Goal: Browse casually

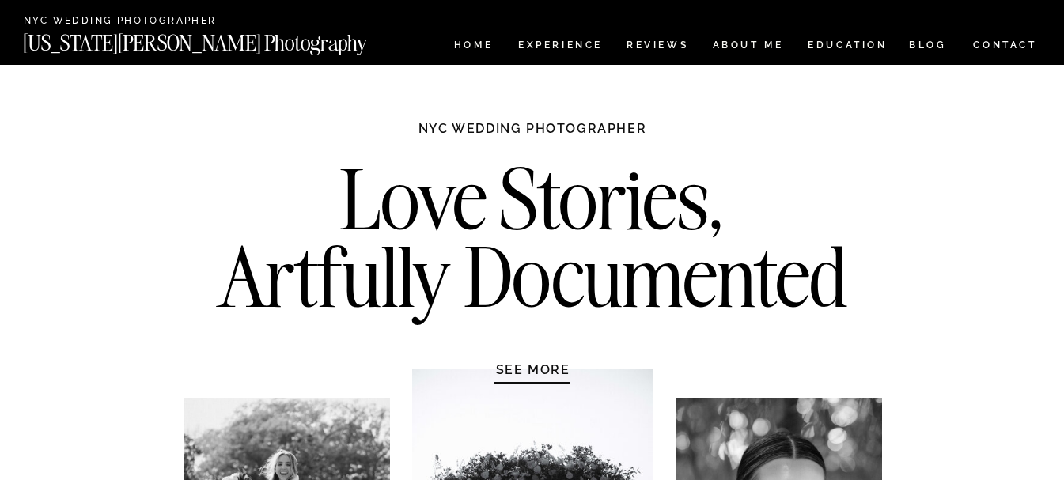
scroll to position [316, 0]
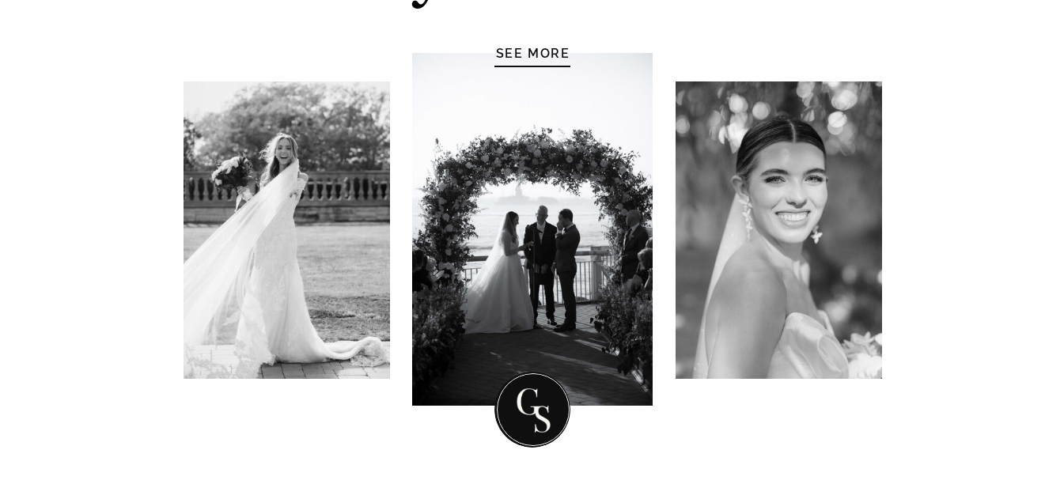
click at [602, 242] on div at bounding box center [532, 229] width 240 height 353
drag, startPoint x: 751, startPoint y: 218, endPoint x: 96, endPoint y: 217, distance: 654.9
drag, startPoint x: 309, startPoint y: 189, endPoint x: 515, endPoint y: 206, distance: 206.3
click at [515, 206] on div "Love Stories, Artfully Documented NYC WEDDING PHOTOGRAPHER SEE MORE" at bounding box center [532, 123] width 949 height 751
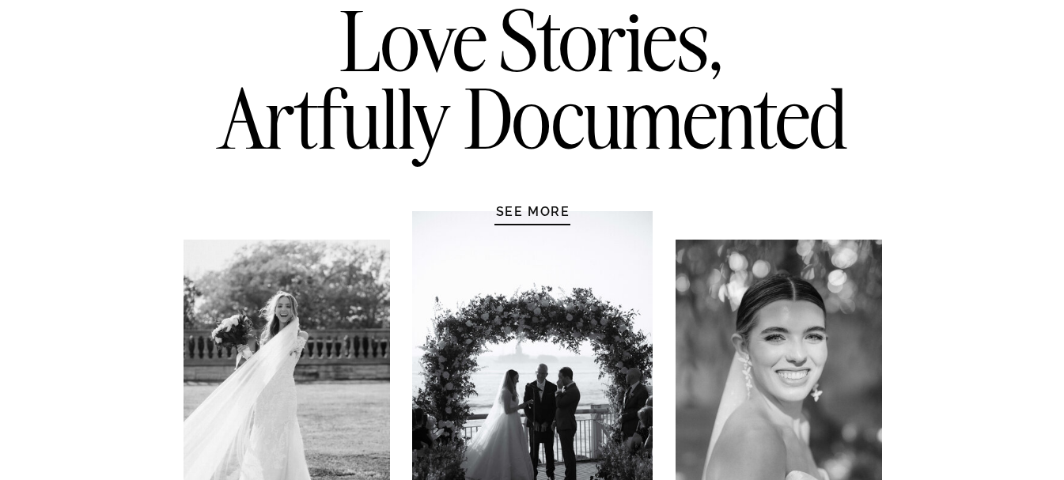
scroll to position [0, 0]
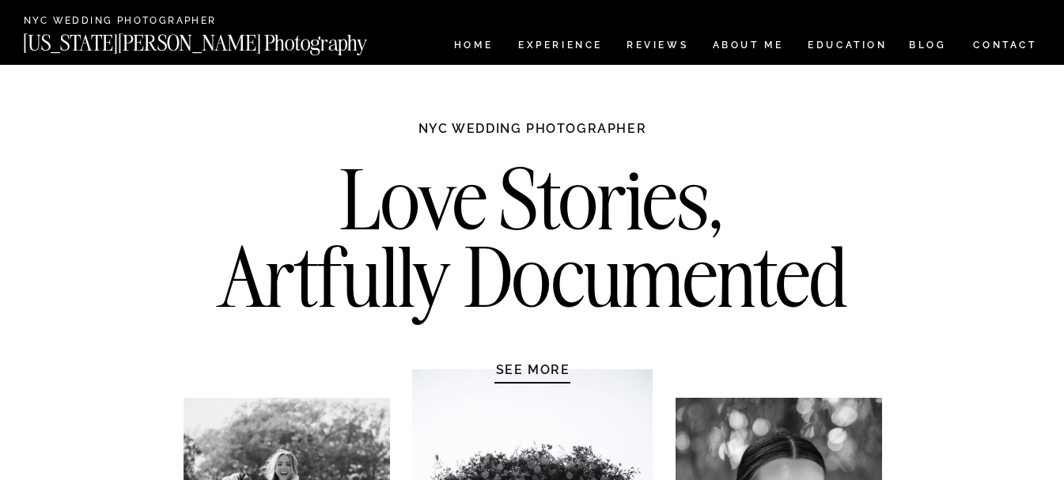
click at [509, 215] on h2 "Love Stories, Artfully Documented" at bounding box center [533, 244] width 664 height 166
click at [509, 214] on h2 "Love Stories, Artfully Documented" at bounding box center [533, 244] width 664 height 166
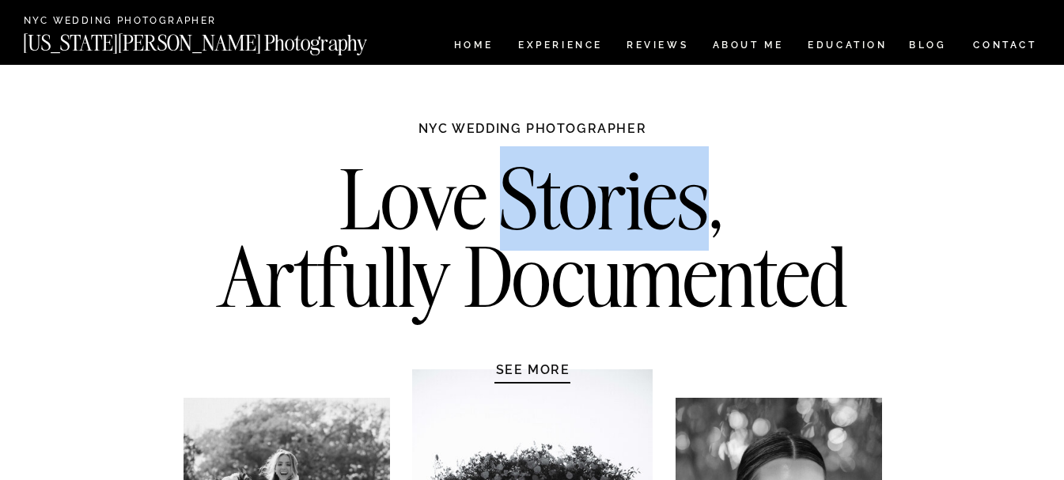
click at [509, 214] on h2 "Love Stories, Artfully Documented" at bounding box center [533, 244] width 664 height 166
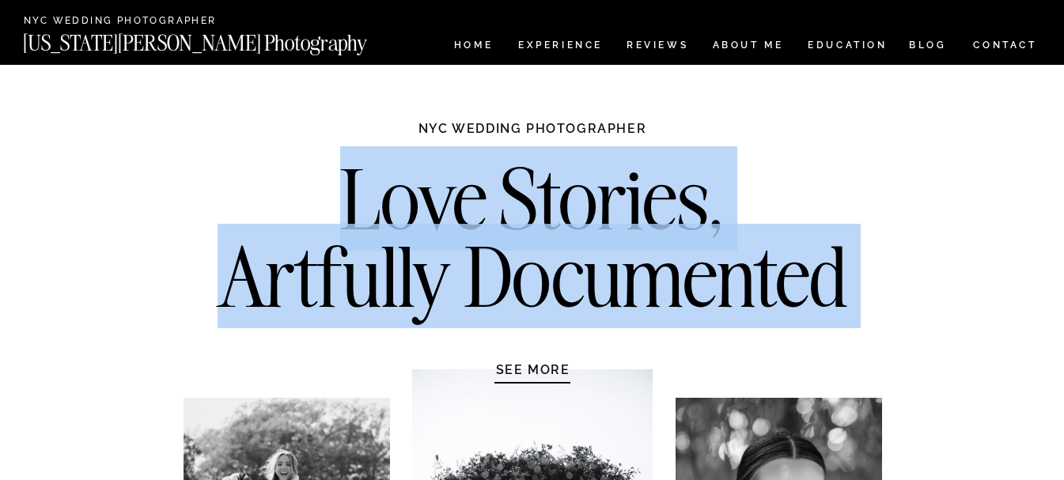
drag, startPoint x: 509, startPoint y: 214, endPoint x: 565, endPoint y: 318, distance: 117.5
click at [565, 318] on h2 "Love Stories, Artfully Documented" at bounding box center [533, 244] width 664 height 166
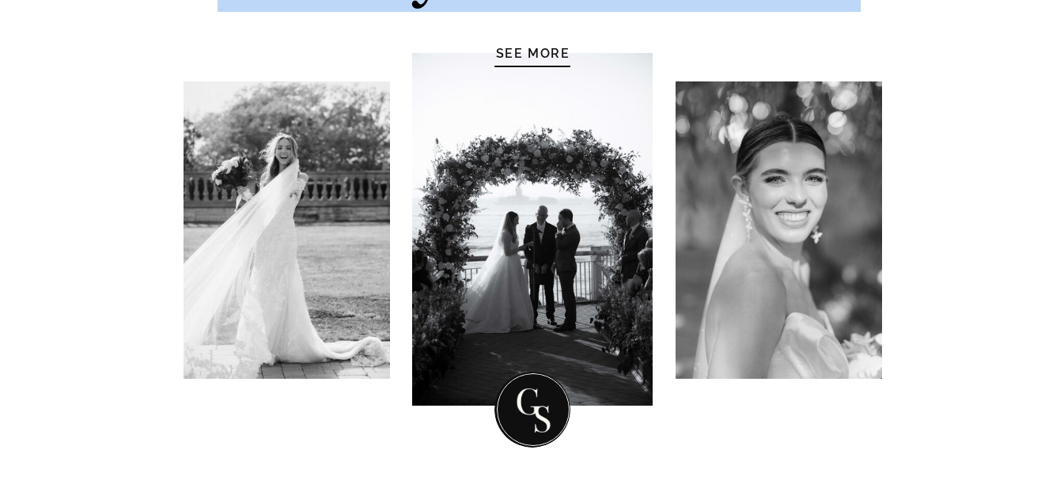
scroll to position [949, 0]
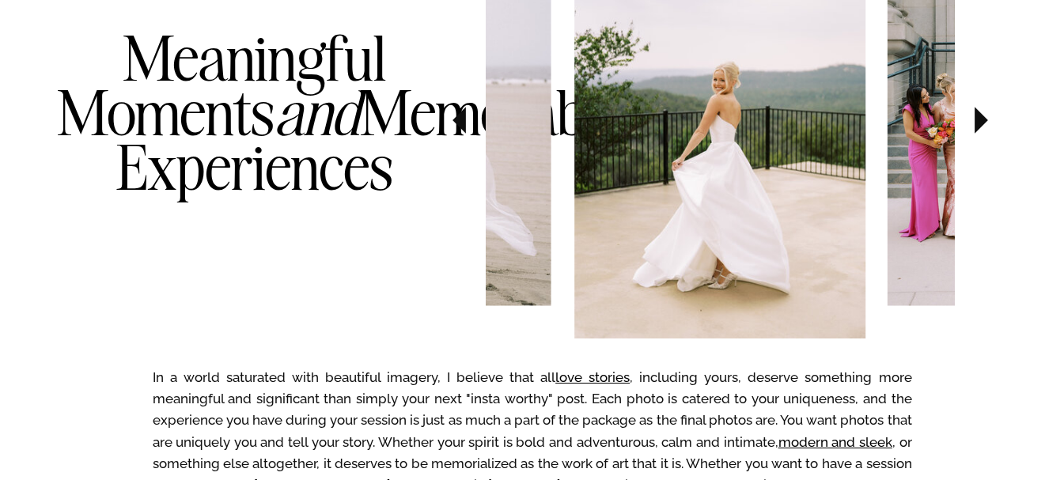
click at [209, 31] on h3 "Meaningful Moments and Memorable Experiences" at bounding box center [254, 145] width 395 height 228
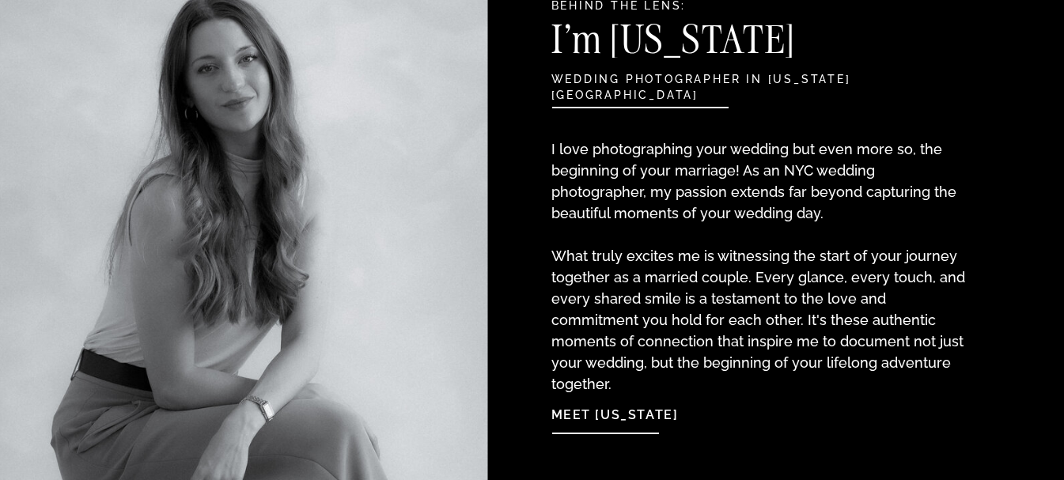
scroll to position [2215, 0]
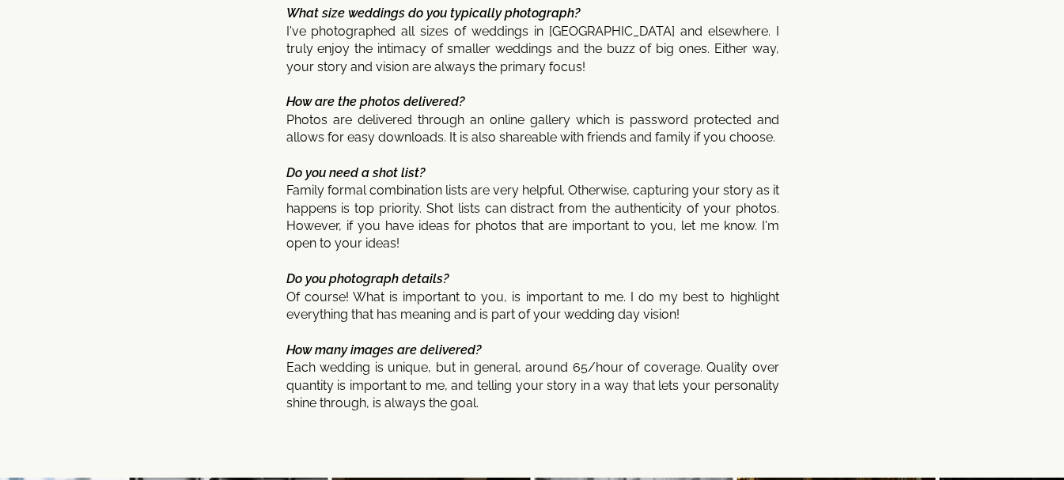
scroll to position [7544, 0]
